Goal: Task Accomplishment & Management: Complete application form

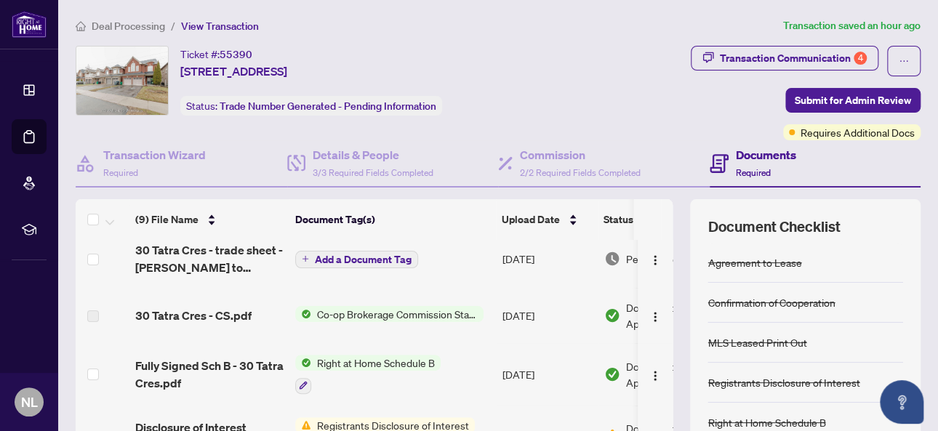
scroll to position [145, 0]
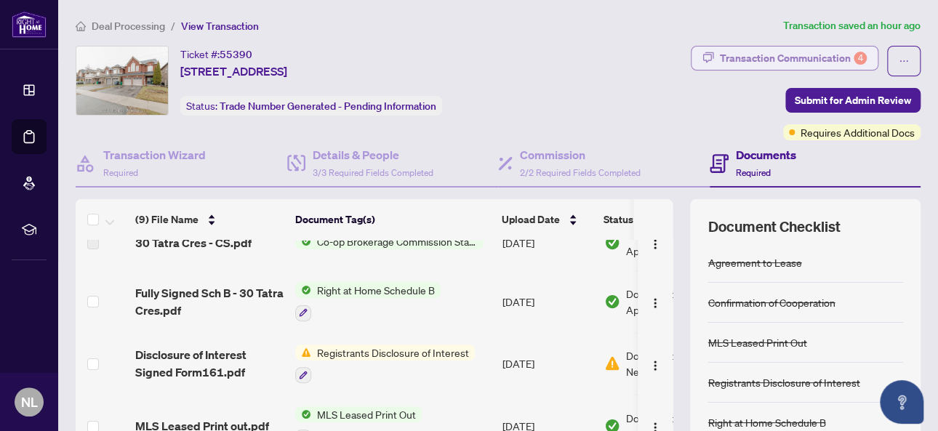
click at [741, 54] on div "Transaction Communication 4" at bounding box center [793, 58] width 147 height 23
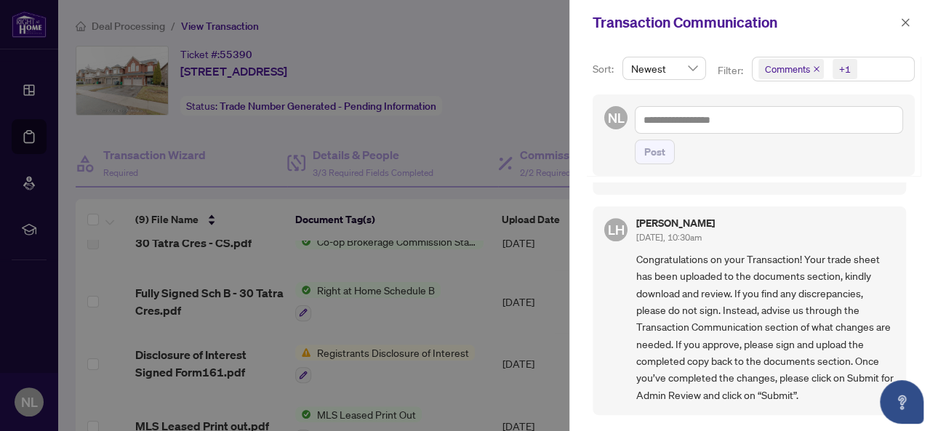
scroll to position [363, 0]
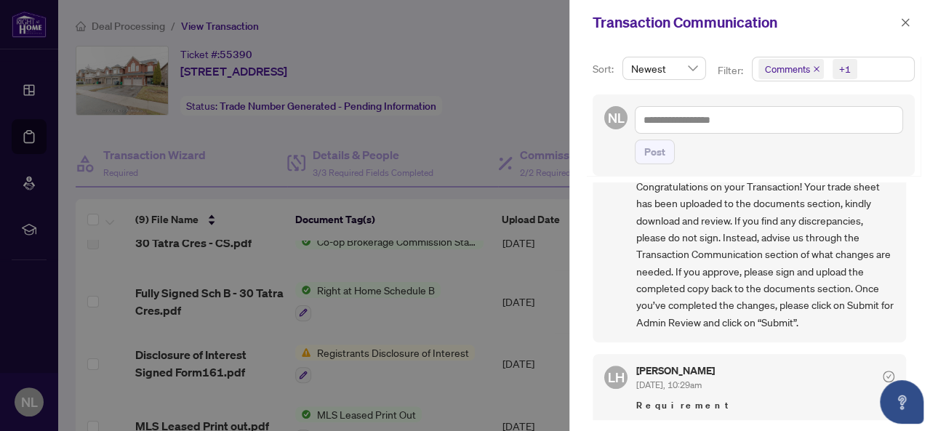
click at [438, 213] on div at bounding box center [469, 215] width 938 height 431
click at [451, 131] on div at bounding box center [469, 215] width 938 height 431
click at [903, 24] on icon "close" at bounding box center [905, 22] width 10 height 10
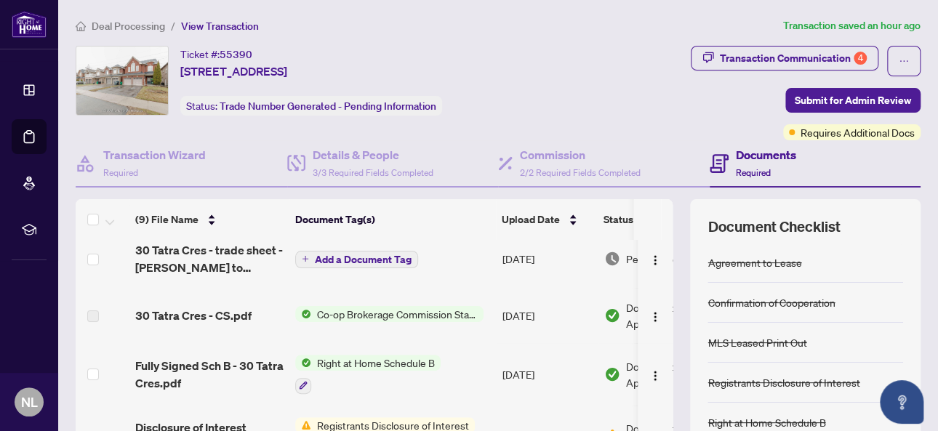
scroll to position [0, 0]
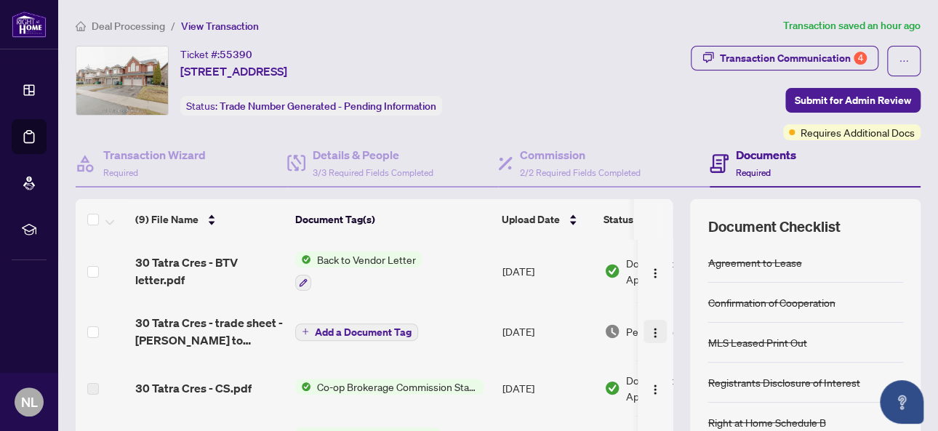
click at [649, 330] on img "button" at bounding box center [655, 333] width 12 height 12
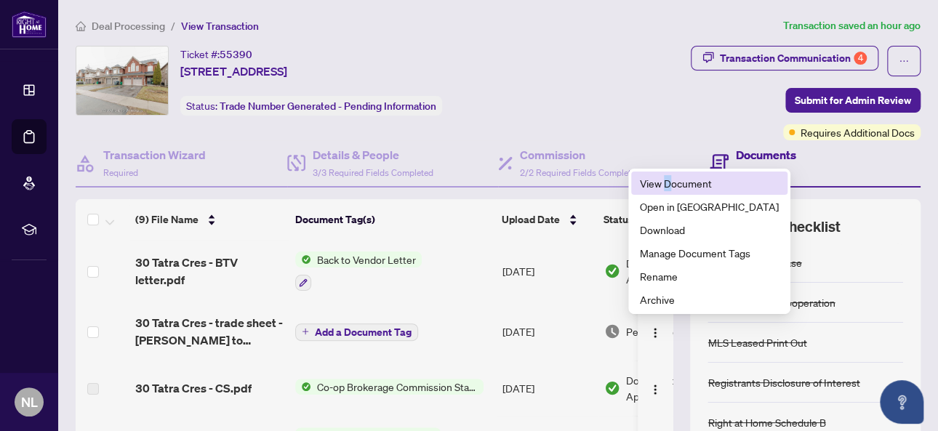
click at [667, 185] on span "View Document" at bounding box center [709, 183] width 139 height 16
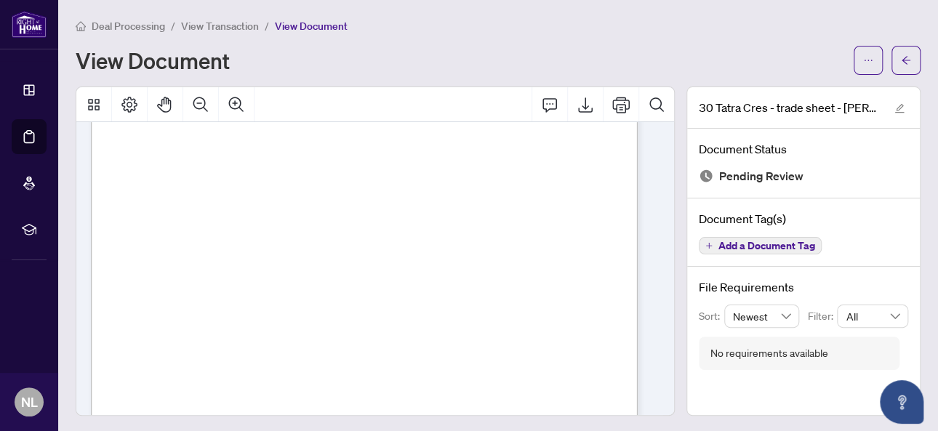
scroll to position [73, 0]
click at [577, 106] on icon "Export" at bounding box center [584, 104] width 17 height 17
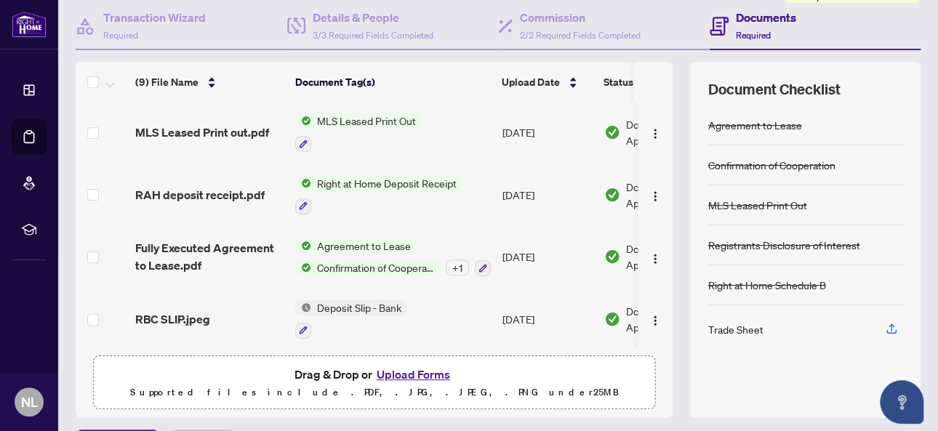
scroll to position [176, 0]
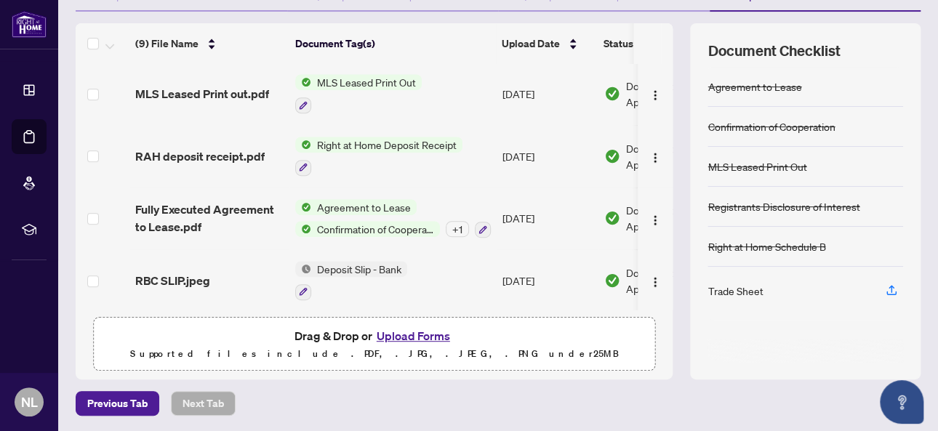
click at [405, 329] on button "Upload Forms" at bounding box center [413, 335] width 82 height 19
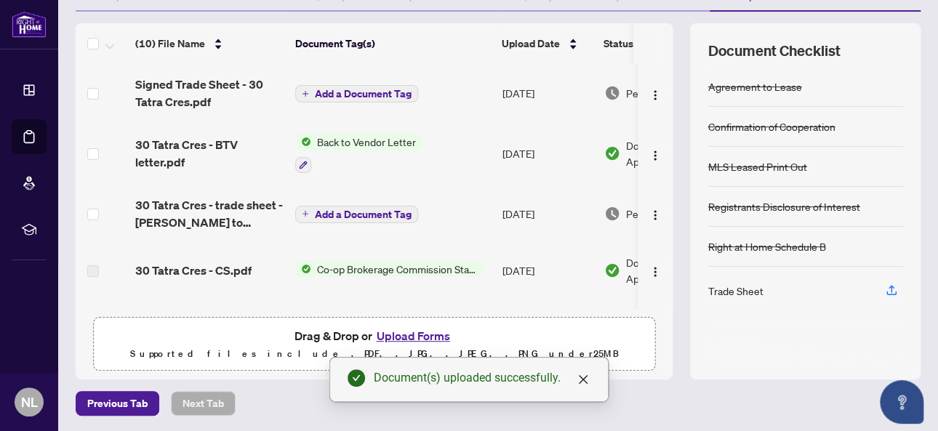
scroll to position [0, 0]
click at [396, 92] on span "Add a Document Tag" at bounding box center [363, 94] width 97 height 10
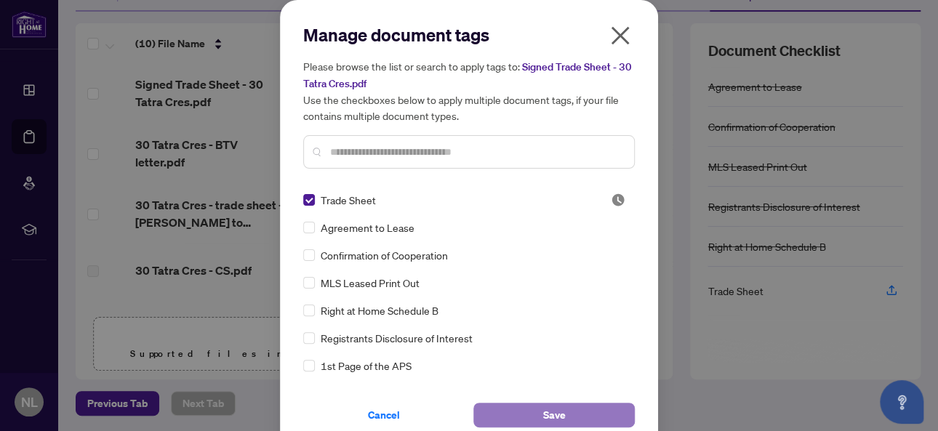
click at [531, 412] on button "Save" at bounding box center [553, 415] width 161 height 25
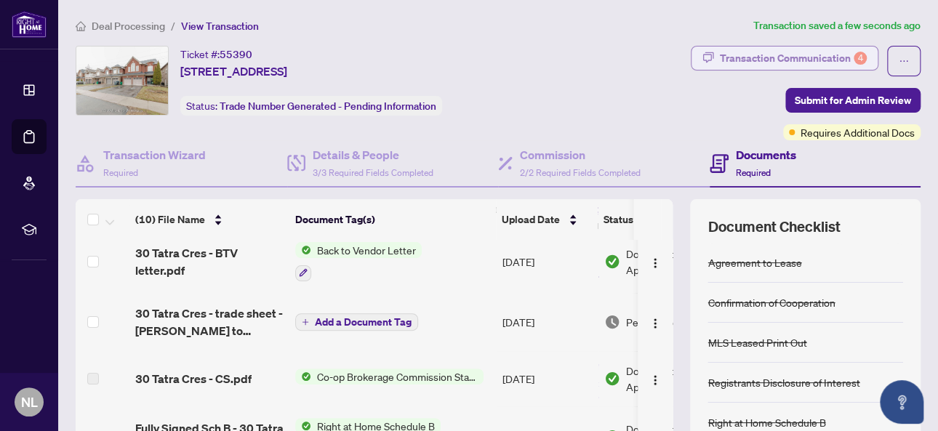
click at [747, 55] on div "Transaction Communication 4" at bounding box center [793, 58] width 147 height 23
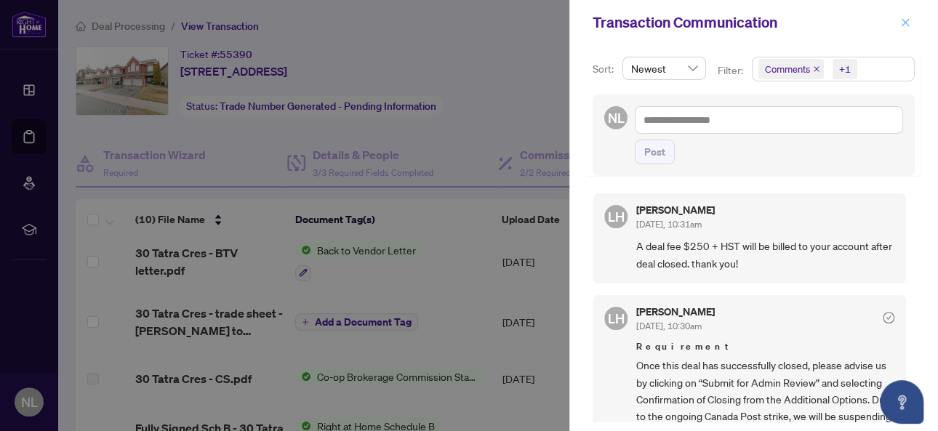
click at [907, 25] on icon "close" at bounding box center [905, 22] width 8 height 8
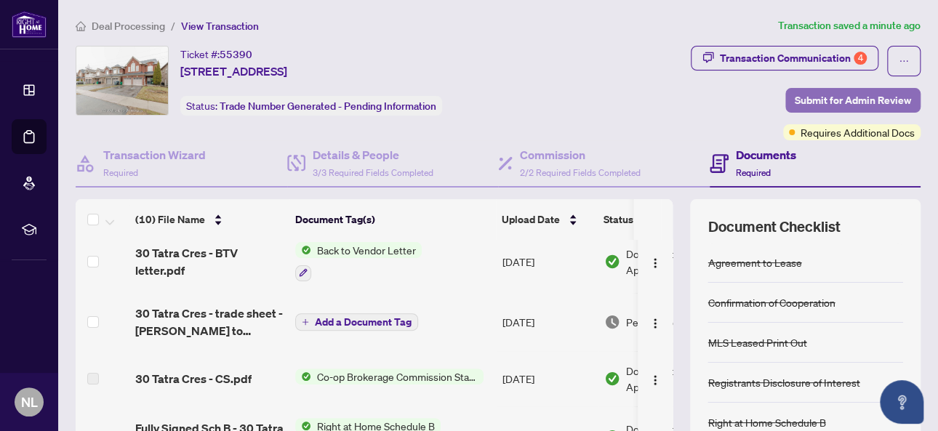
click at [847, 94] on span "Submit for Admin Review" at bounding box center [852, 100] width 116 height 23
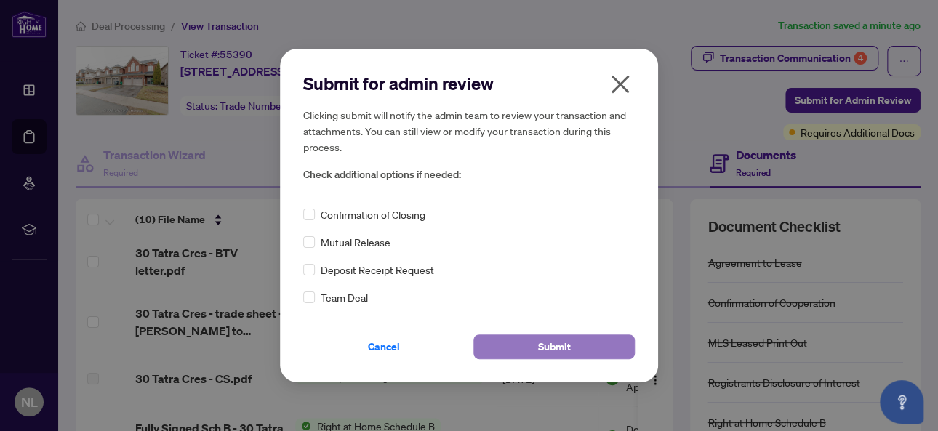
click at [515, 347] on button "Submit" at bounding box center [553, 346] width 161 height 25
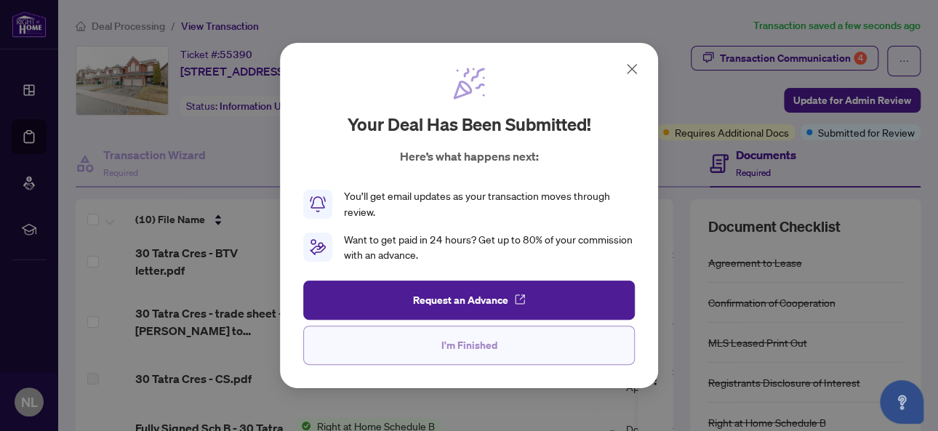
click at [486, 348] on span "I'm Finished" at bounding box center [469, 345] width 56 height 23
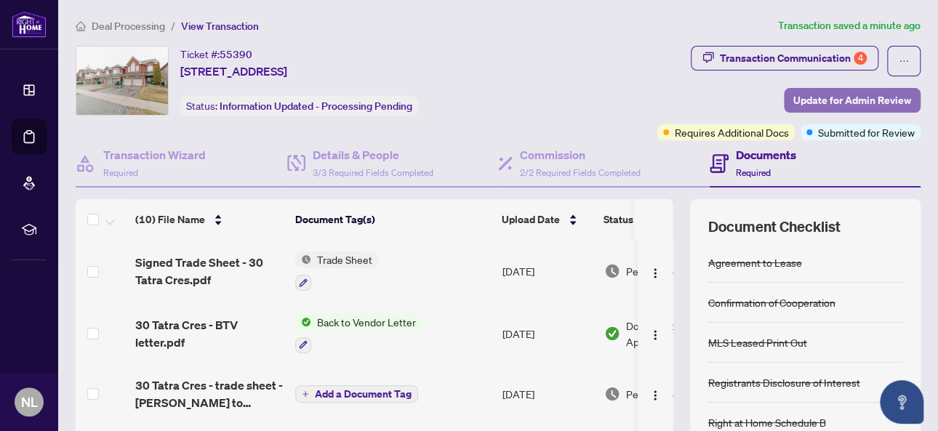
click at [821, 94] on span "Update for Admin Review" at bounding box center [852, 100] width 118 height 23
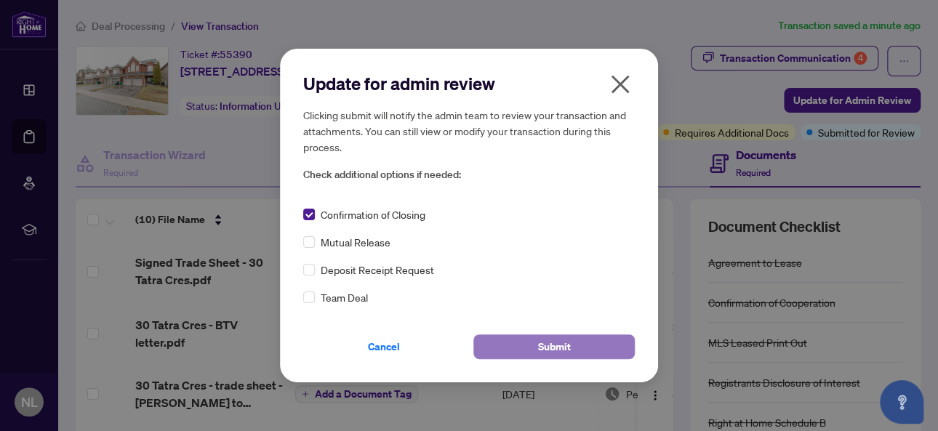
click at [552, 347] on span "Submit" at bounding box center [554, 346] width 33 height 23
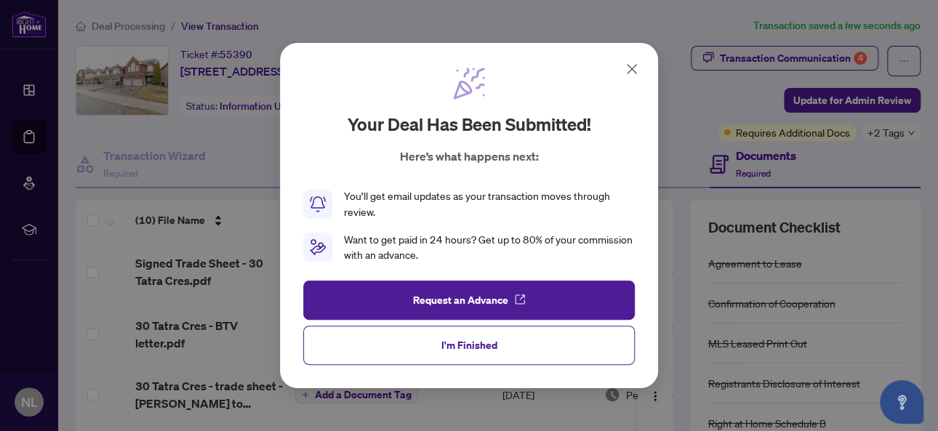
click at [552, 347] on button "I'm Finished" at bounding box center [468, 345] width 331 height 39
